Goal: Task Accomplishment & Management: Use online tool/utility

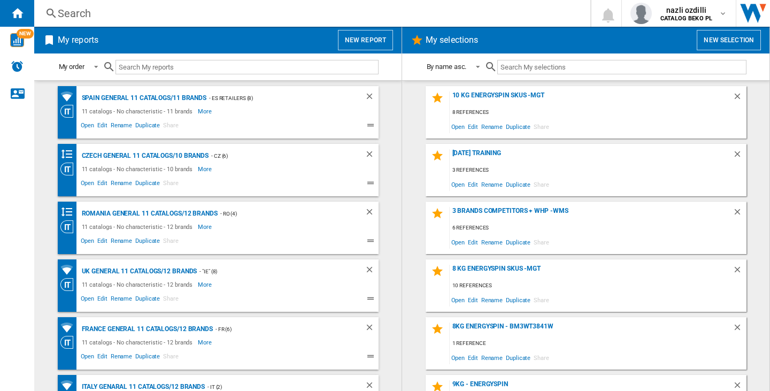
click at [371, 40] on button "New report" at bounding box center [365, 40] width 55 height 20
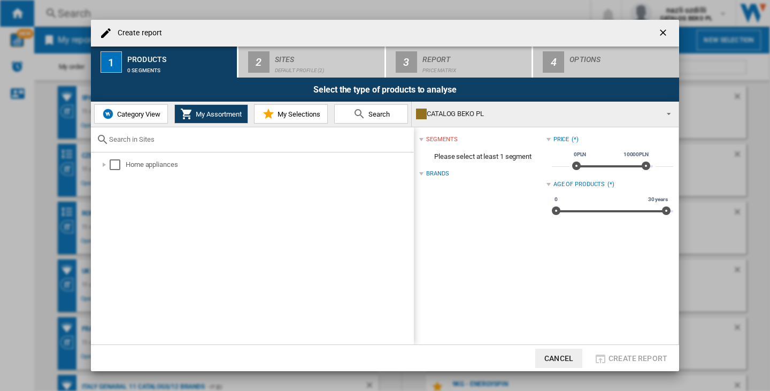
click at [482, 113] on div "CATALOG BEKO PL" at bounding box center [536, 113] width 241 height 15
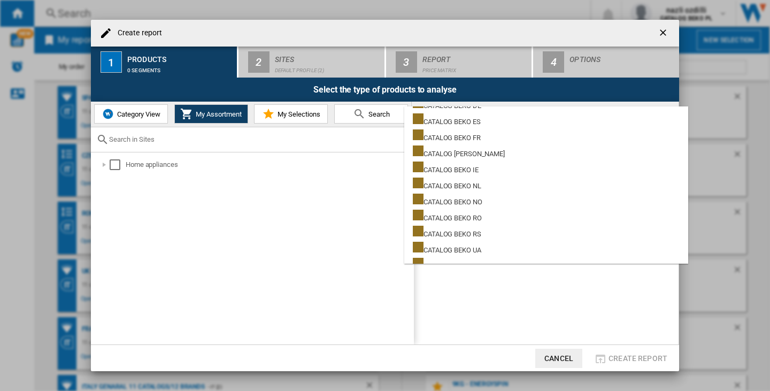
scroll to position [267, 0]
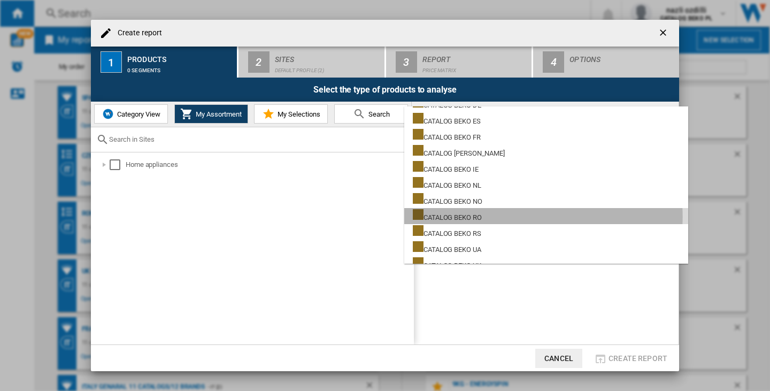
click at [500, 217] on md-option "CATALOG BEKO RO" at bounding box center [546, 216] width 284 height 16
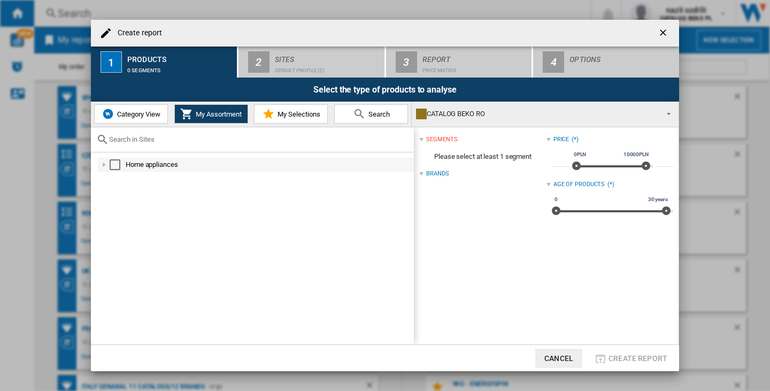
click at [117, 165] on div "Select" at bounding box center [115, 164] width 11 height 11
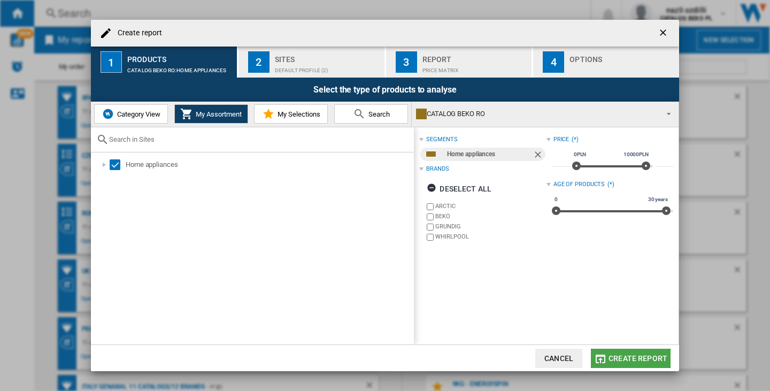
click at [649, 359] on span "Create report" at bounding box center [638, 358] width 59 height 9
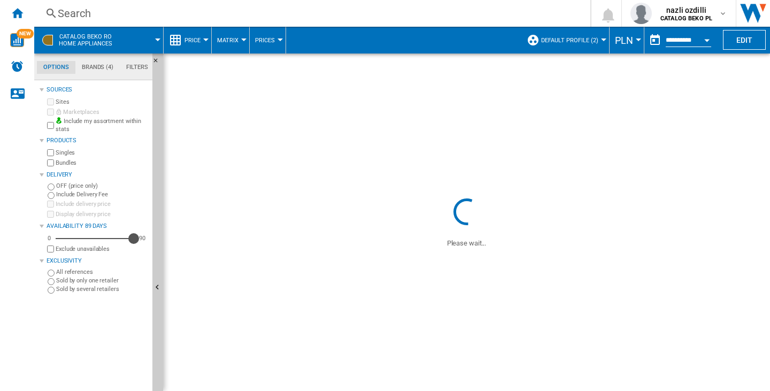
click at [134, 237] on div "Availability" at bounding box center [133, 238] width 11 height 11
click at [574, 34] on button "Default profile (2)" at bounding box center [572, 40] width 63 height 27
click at [576, 38] on span "Default profile (2)" at bounding box center [569, 40] width 57 height 7
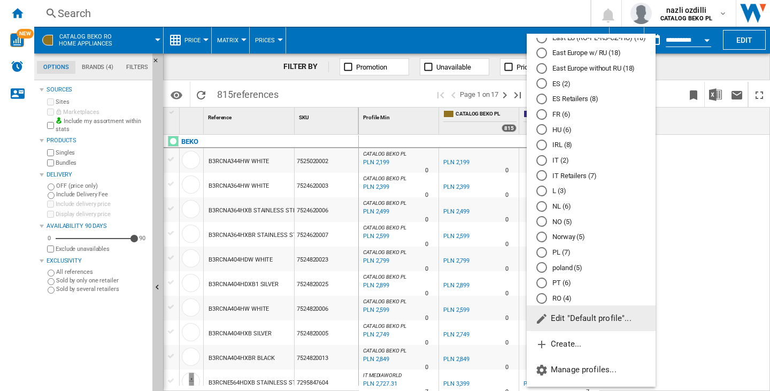
scroll to position [267, 0]
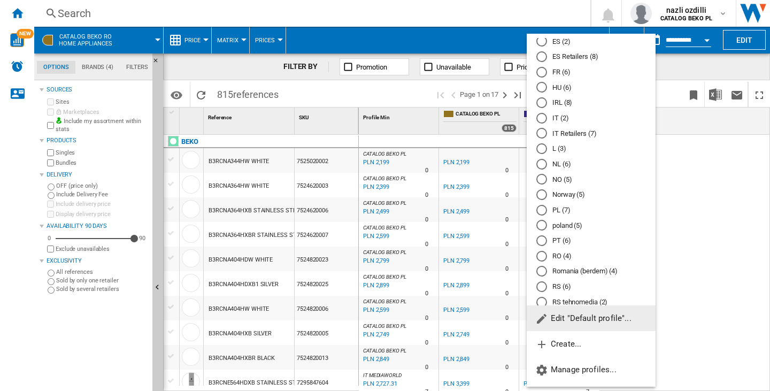
click at [544, 260] on div "RO (4)" at bounding box center [541, 256] width 11 height 11
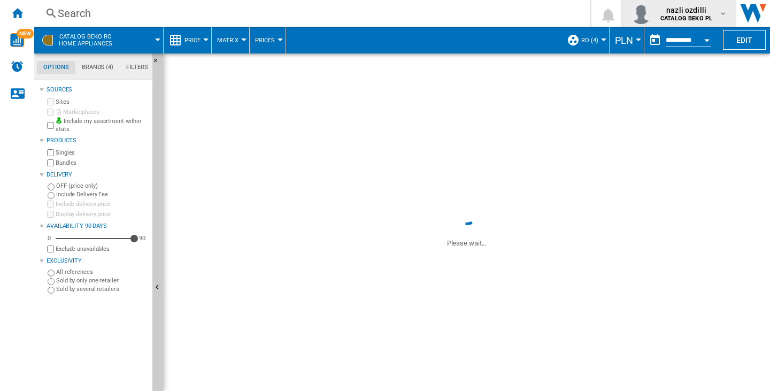
click at [709, 6] on span "nazli ozdilli" at bounding box center [686, 10] width 52 height 11
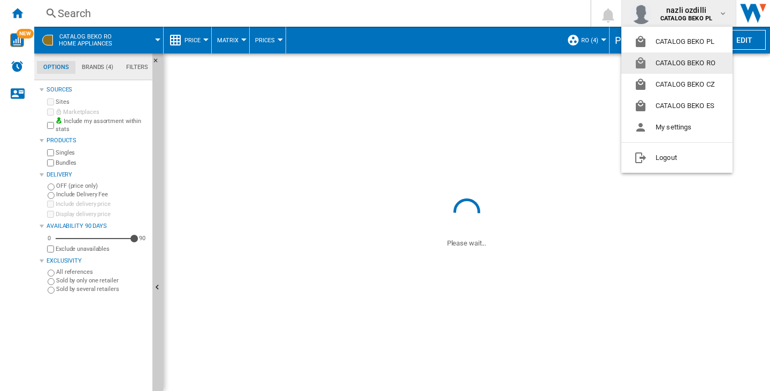
click at [708, 63] on button "CATALOG BEKO RO" at bounding box center [676, 62] width 111 height 21
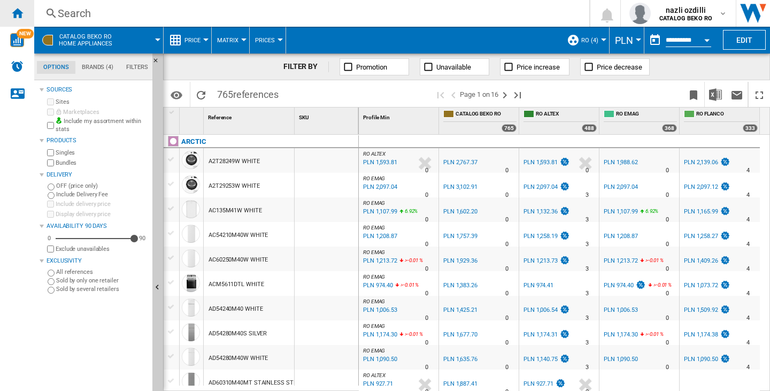
click at [10, 5] on div "Home" at bounding box center [17, 13] width 34 height 27
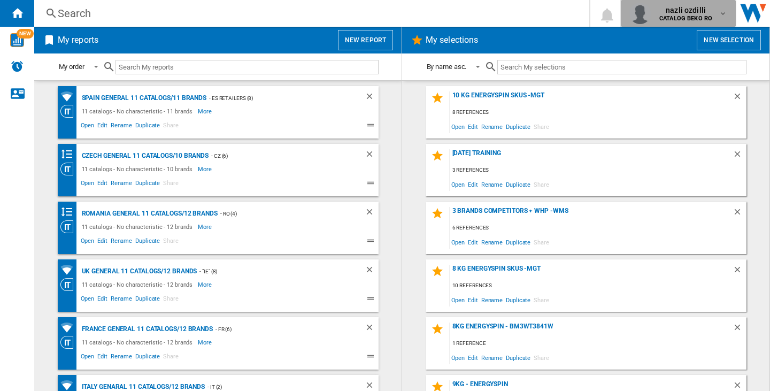
click at [688, 8] on span "nazli ozdilli" at bounding box center [685, 10] width 53 height 11
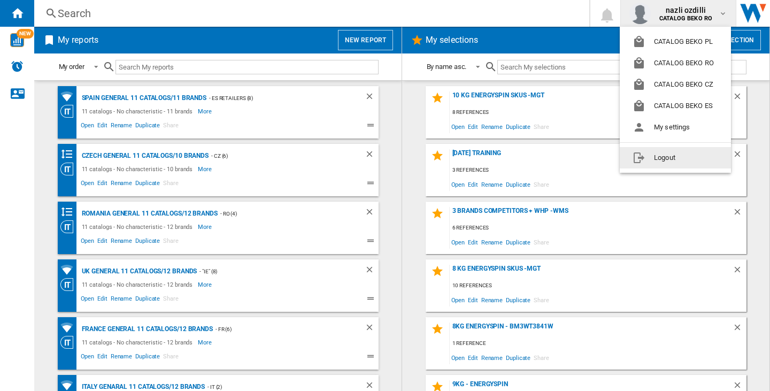
click at [684, 159] on button "Logout" at bounding box center [675, 157] width 111 height 21
